Goal: Task Accomplishment & Management: Manage account settings

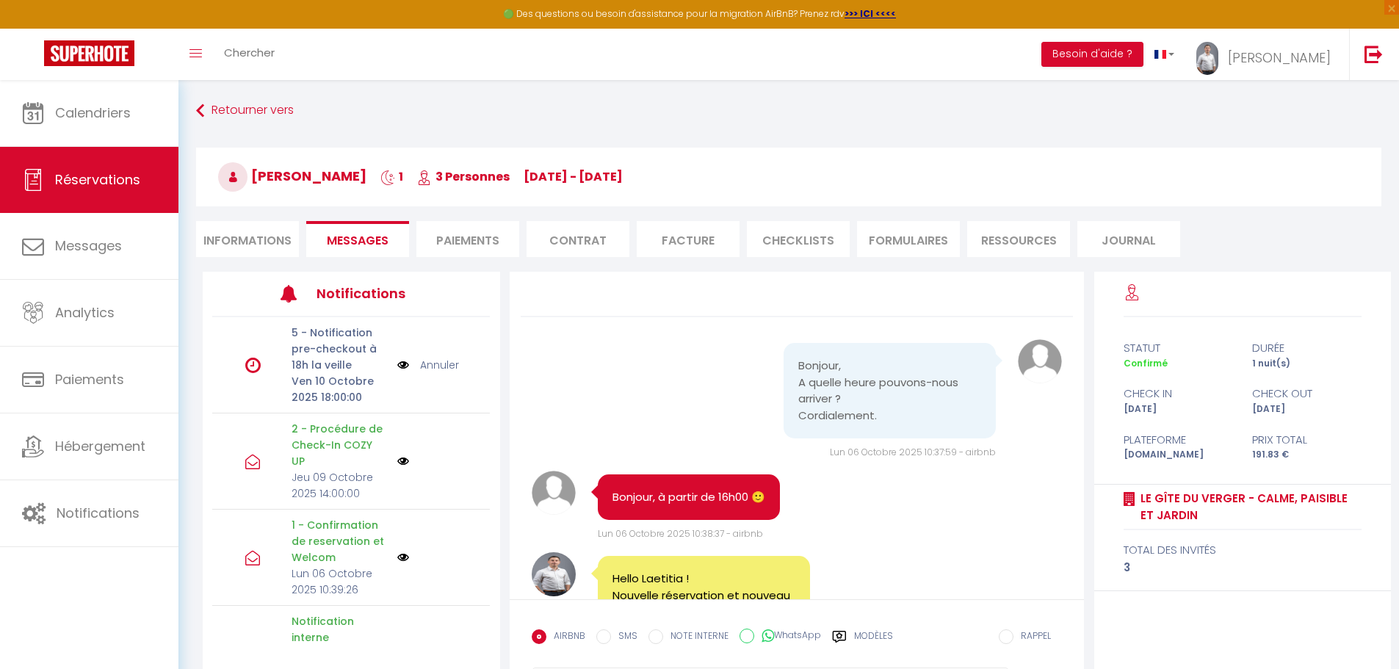
scroll to position [1681, 0]
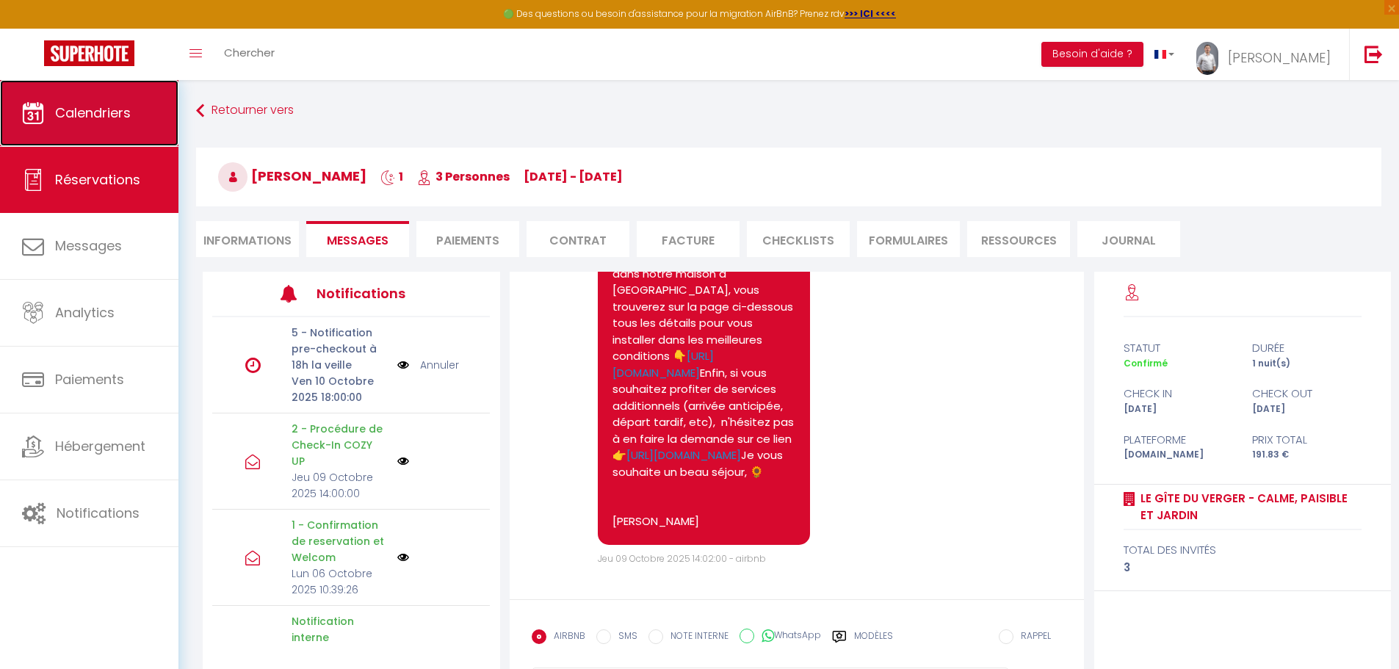
click at [101, 104] on span "Calendriers" at bounding box center [93, 113] width 76 height 18
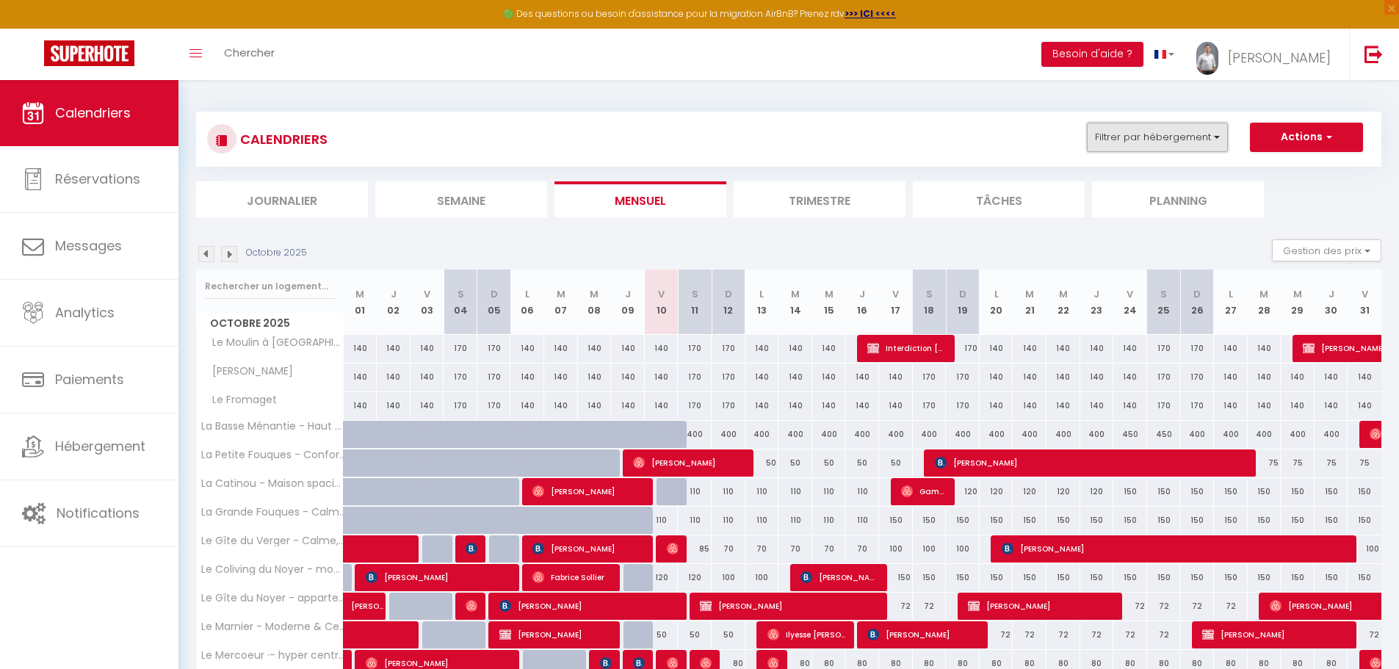
click at [1158, 133] on button "Filtrer par hébergement" at bounding box center [1157, 137] width 141 height 29
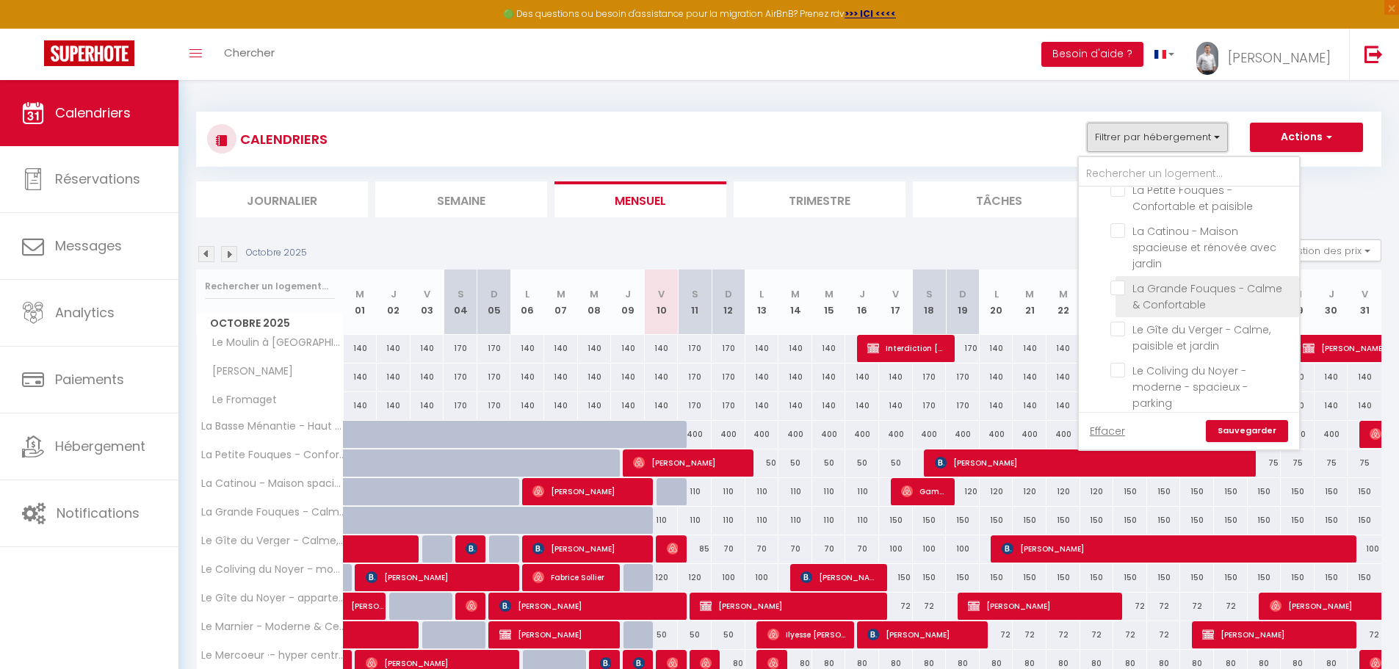
scroll to position [1249, 0]
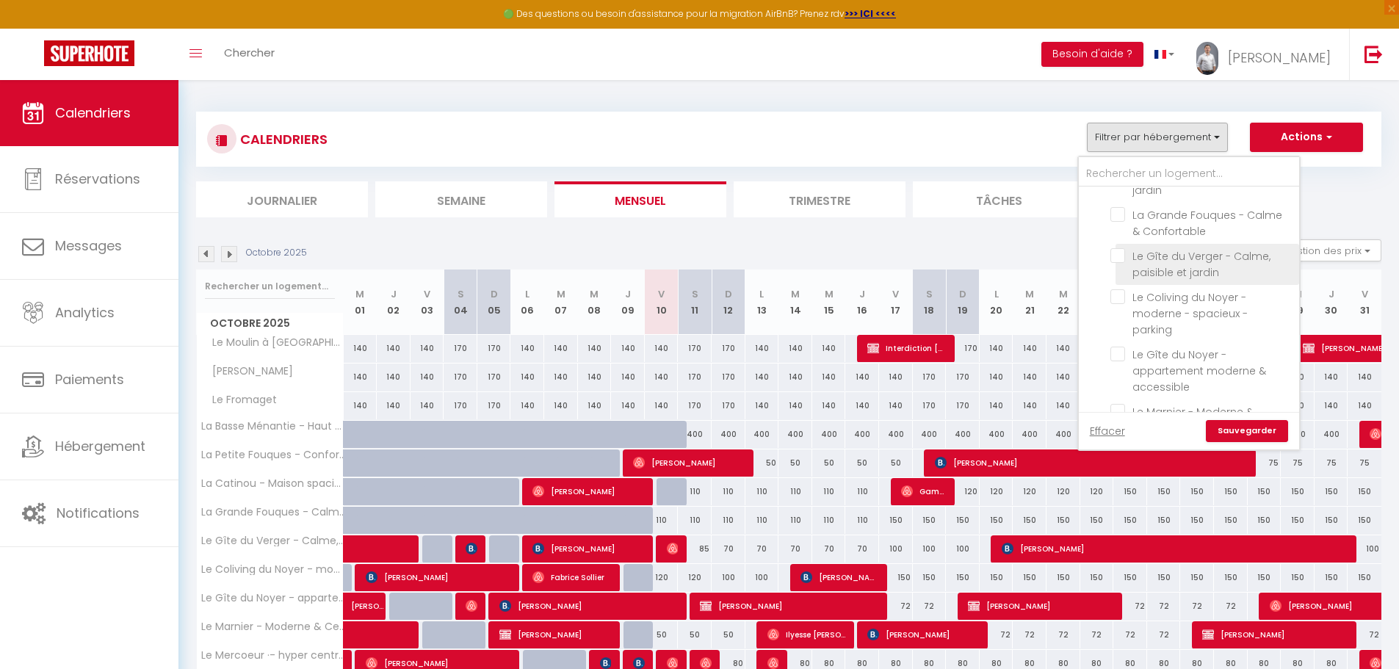
click at [1118, 248] on input "Le Gîte du Verger - Calme, paisible et jardin" at bounding box center [1203, 255] width 184 height 15
checkbox input "true"
checkbox input "false"
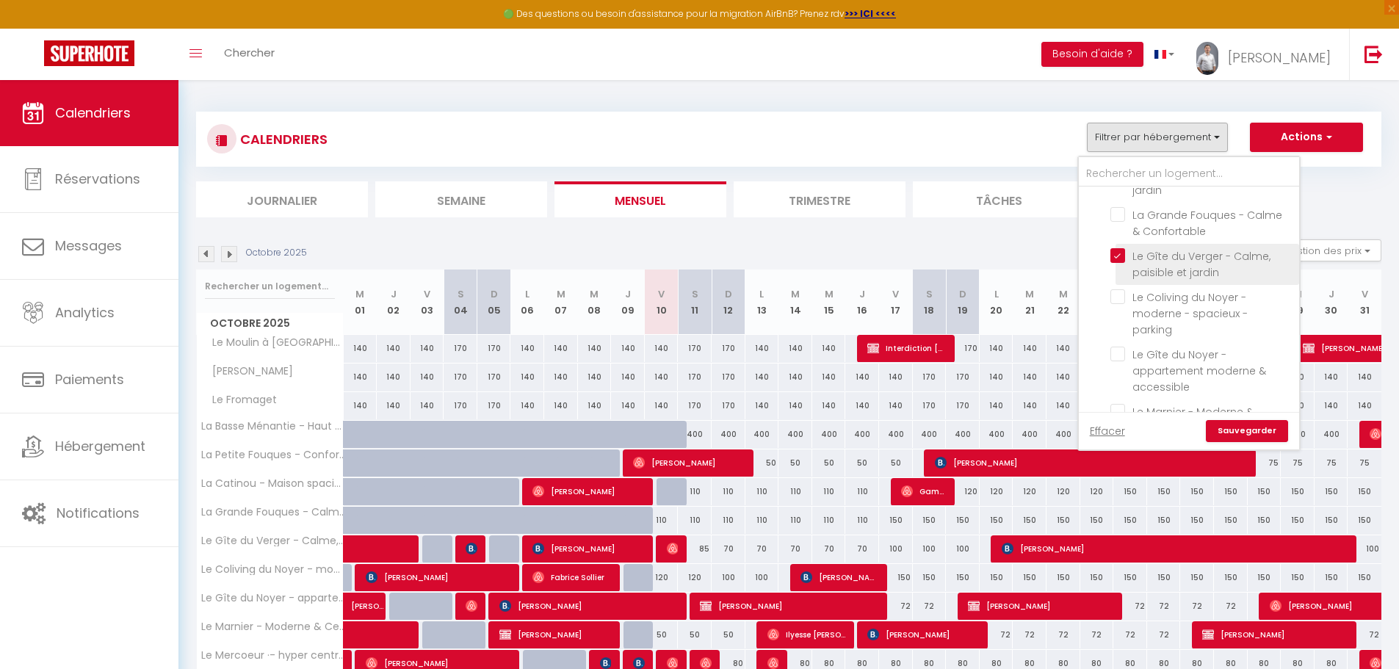
checkbox input "false"
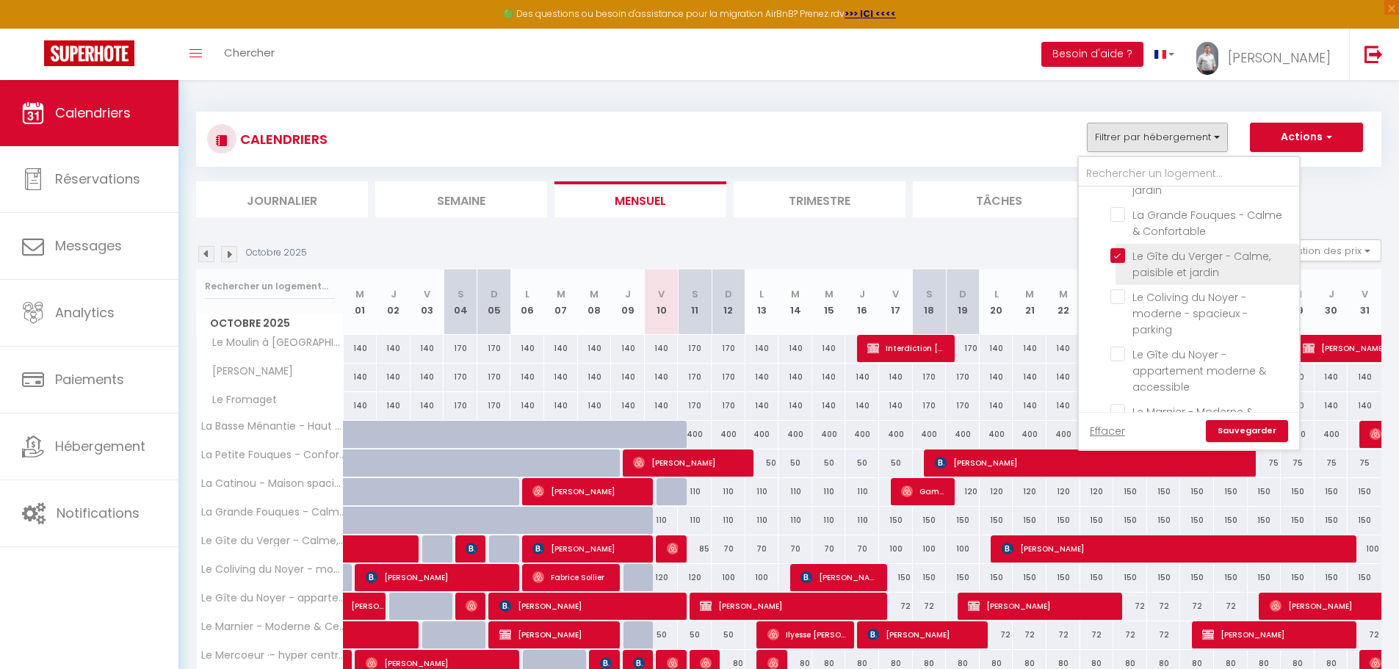
checkbox input "false"
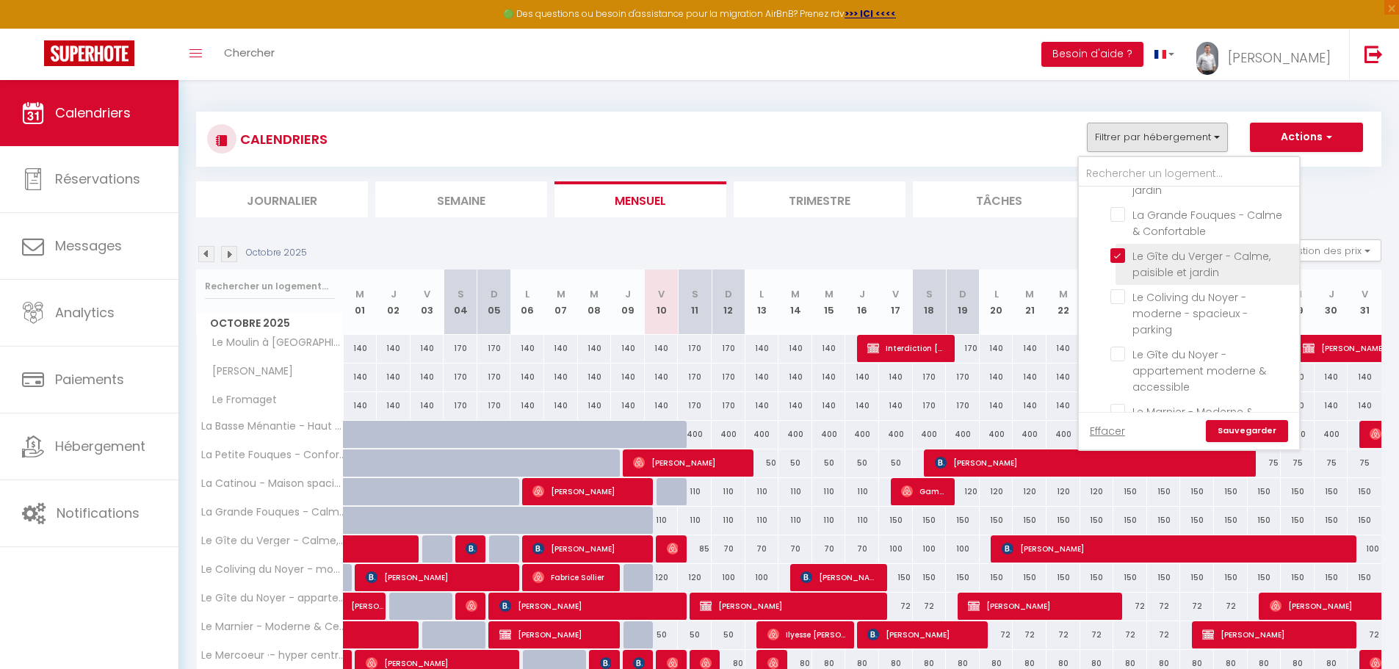
checkbox input "false"
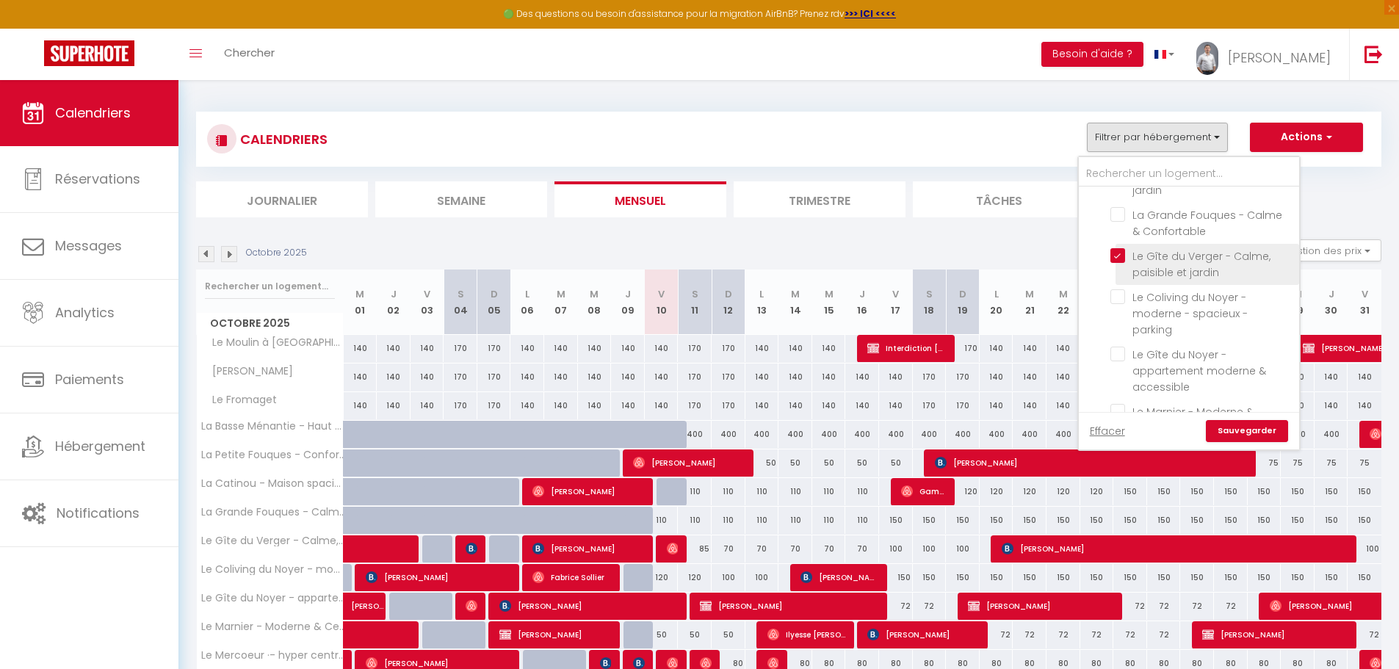
checkbox input "false"
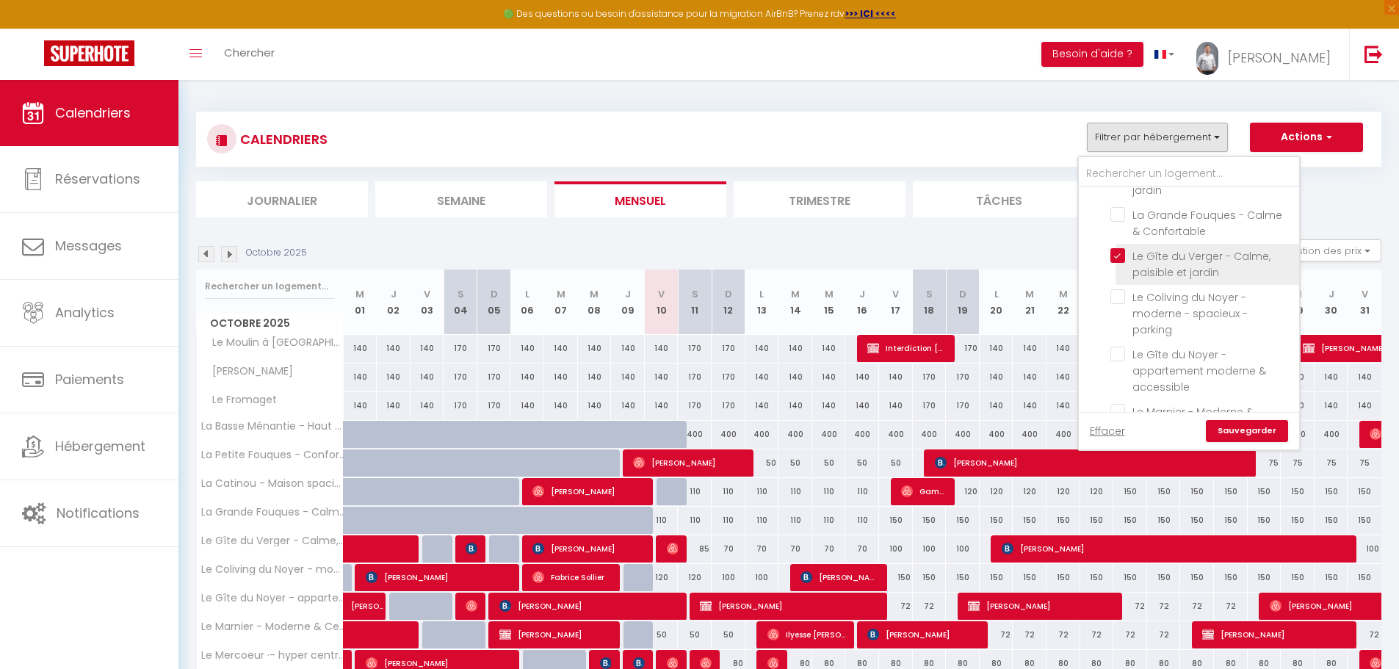
checkbox input "false"
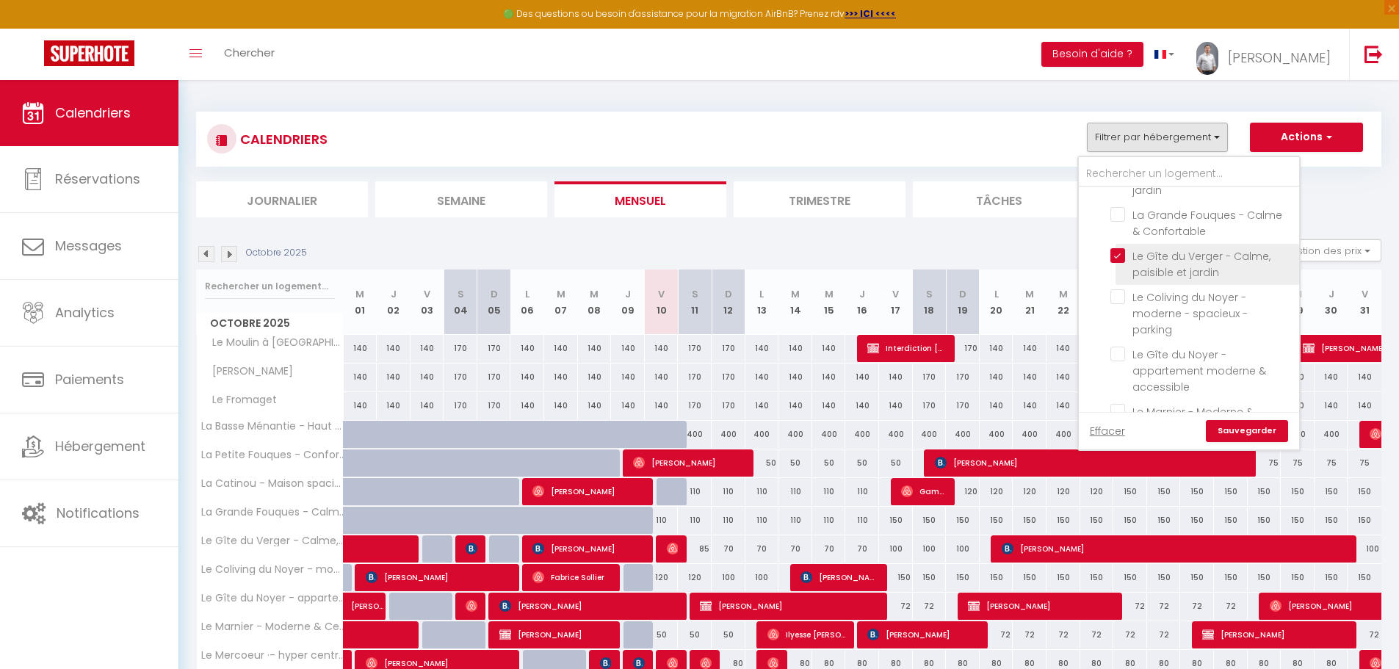
checkbox input "false"
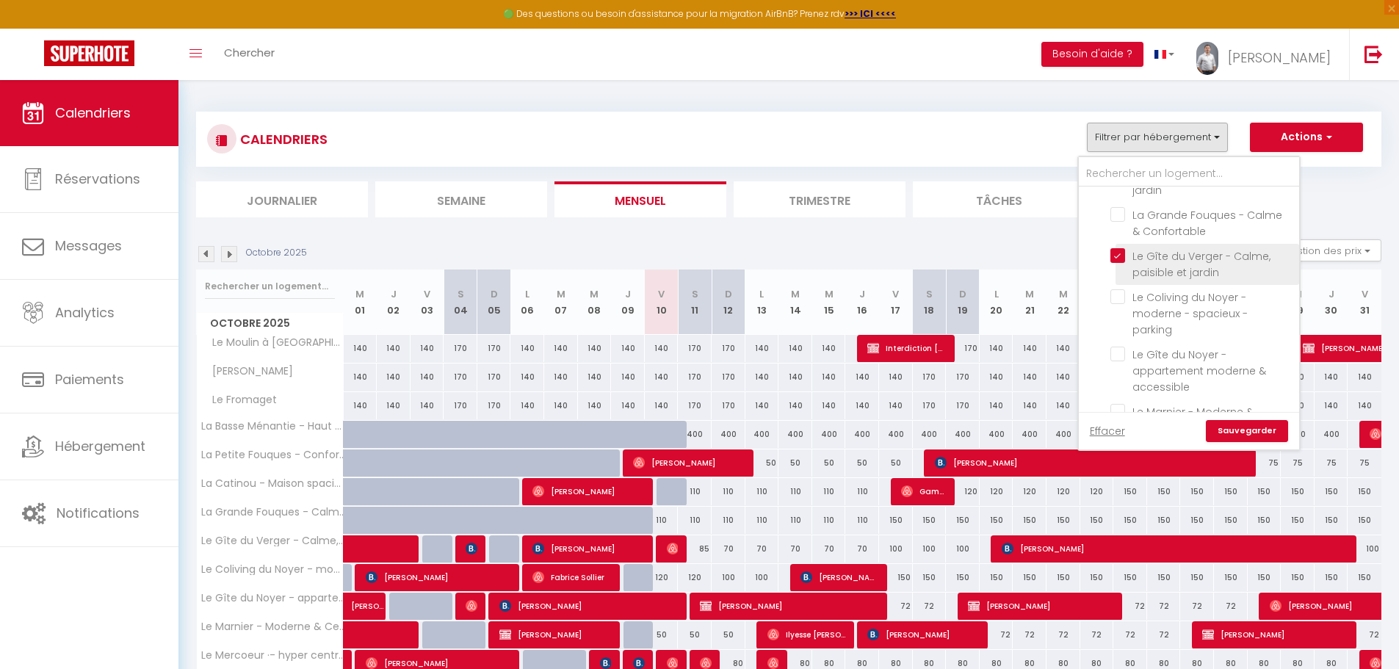
checkbox input "false"
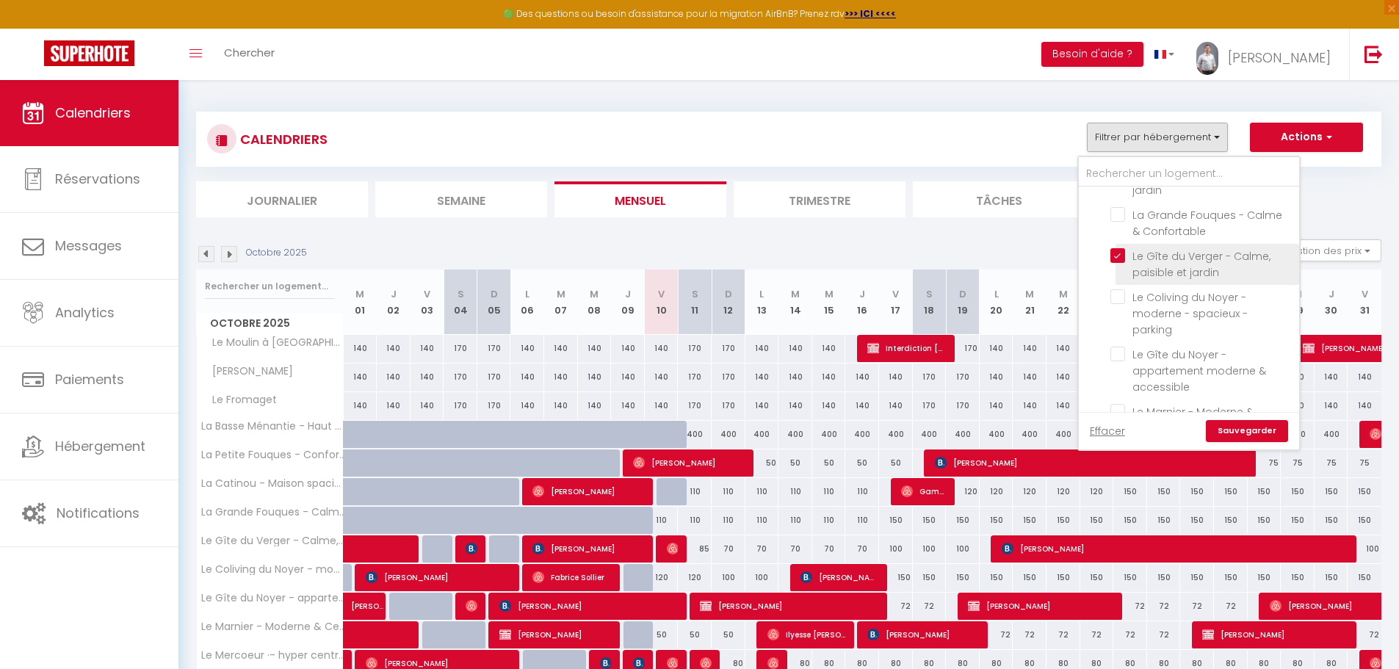
checkbox input "false"
click at [1266, 438] on link "Sauvegarder" at bounding box center [1247, 431] width 82 height 22
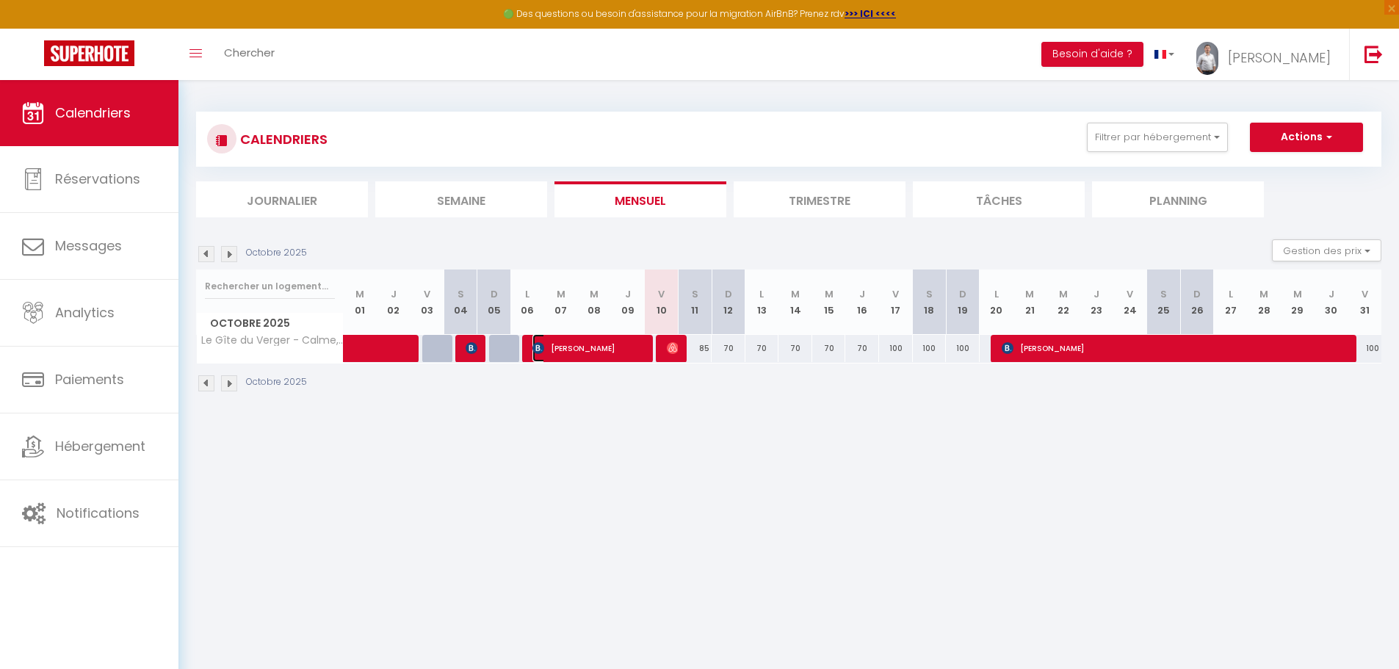
click at [586, 351] on span "[PERSON_NAME]" at bounding box center [589, 348] width 112 height 28
select select "OK"
select select "KO"
select select "0"
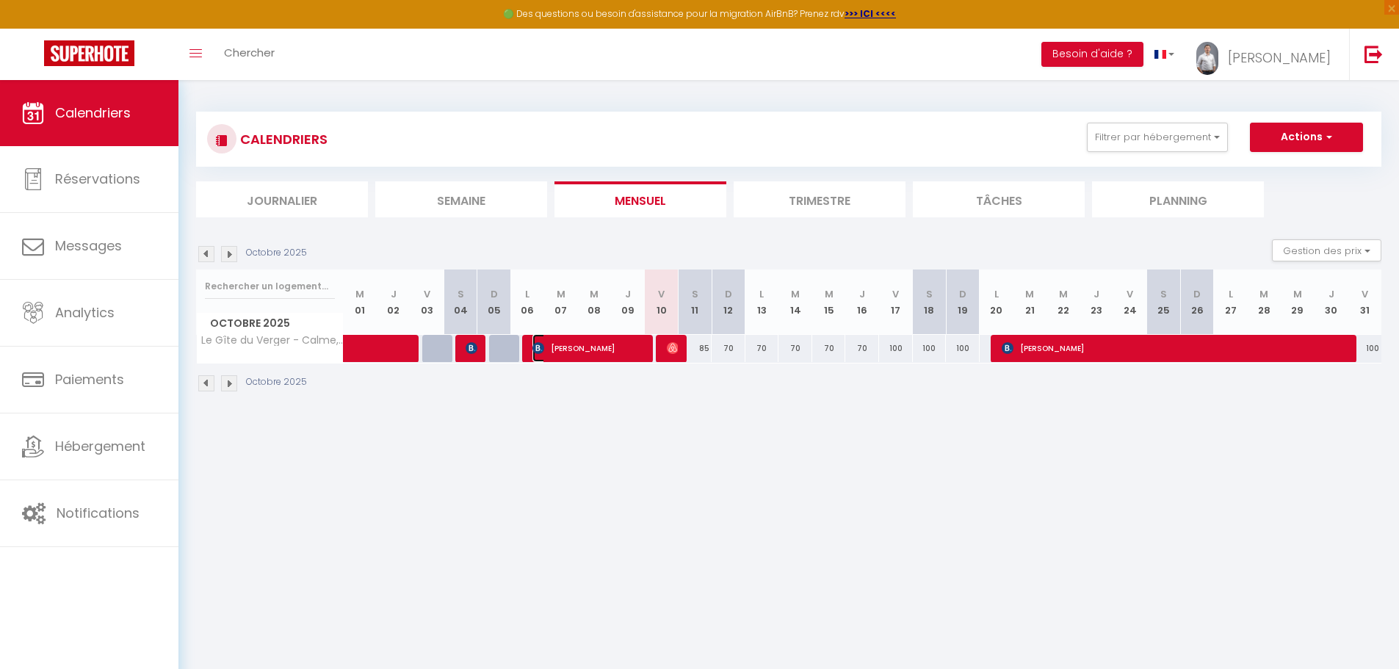
select select "1"
select select
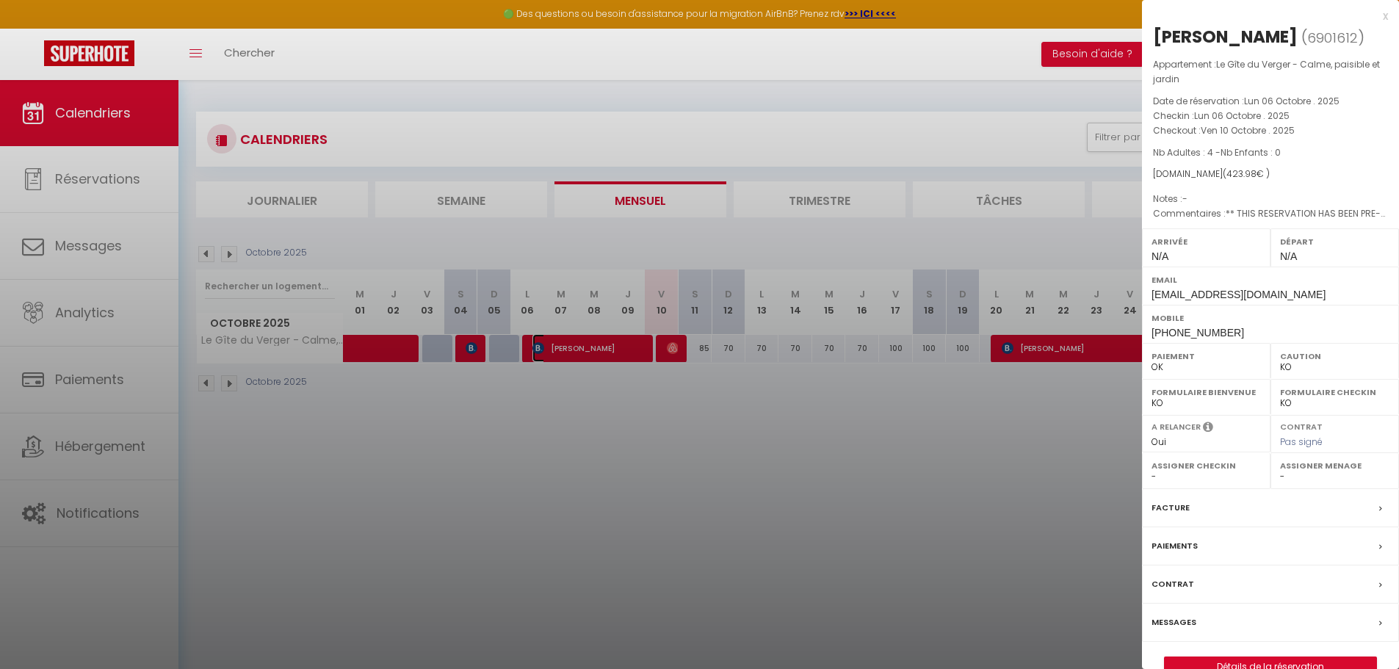
select select "30569"
click at [586, 351] on div at bounding box center [699, 334] width 1399 height 669
